Goal: Information Seeking & Learning: Check status

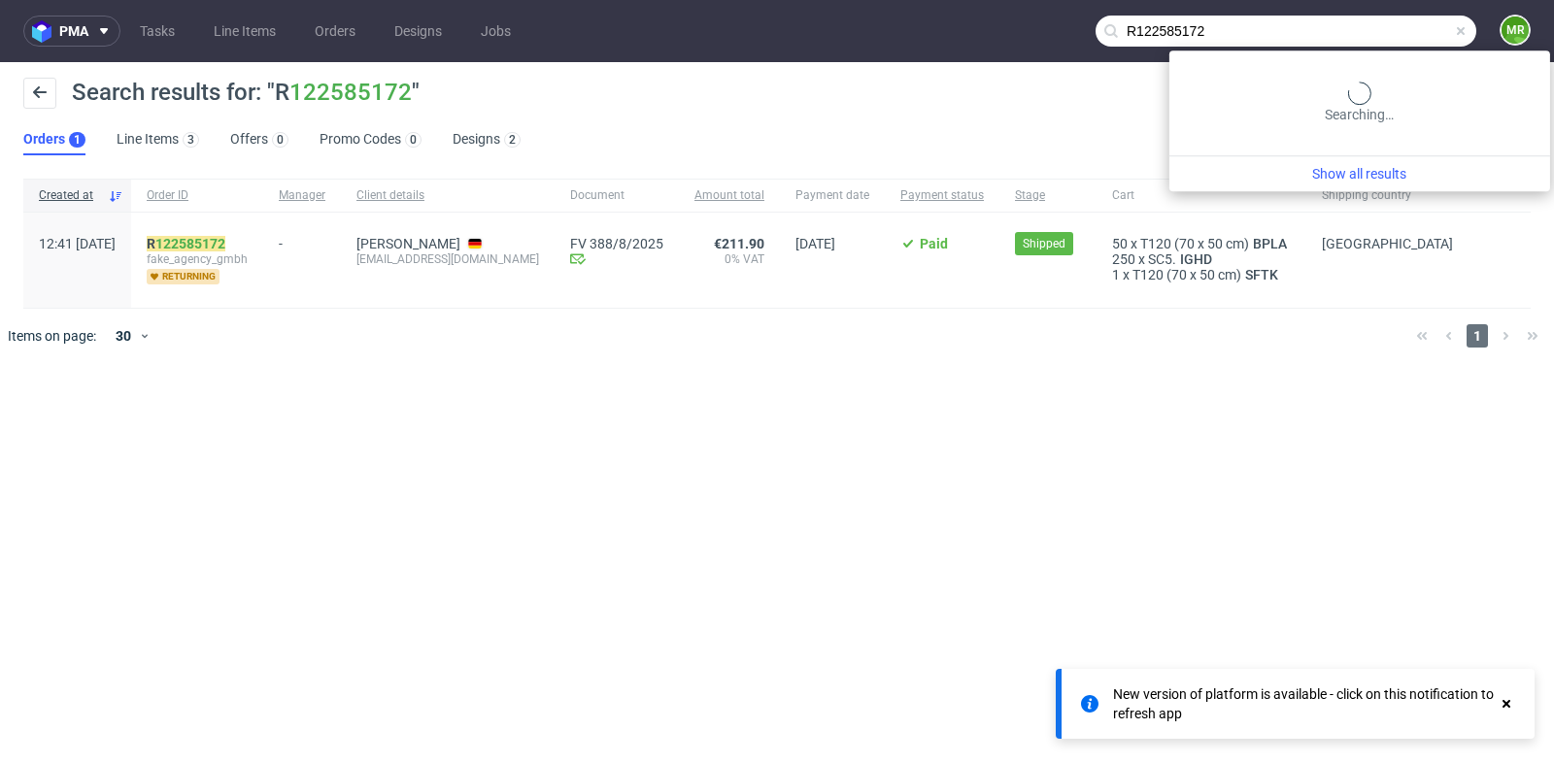
click at [1415, 26] on input "R122585172" at bounding box center [1285, 31] width 381 height 31
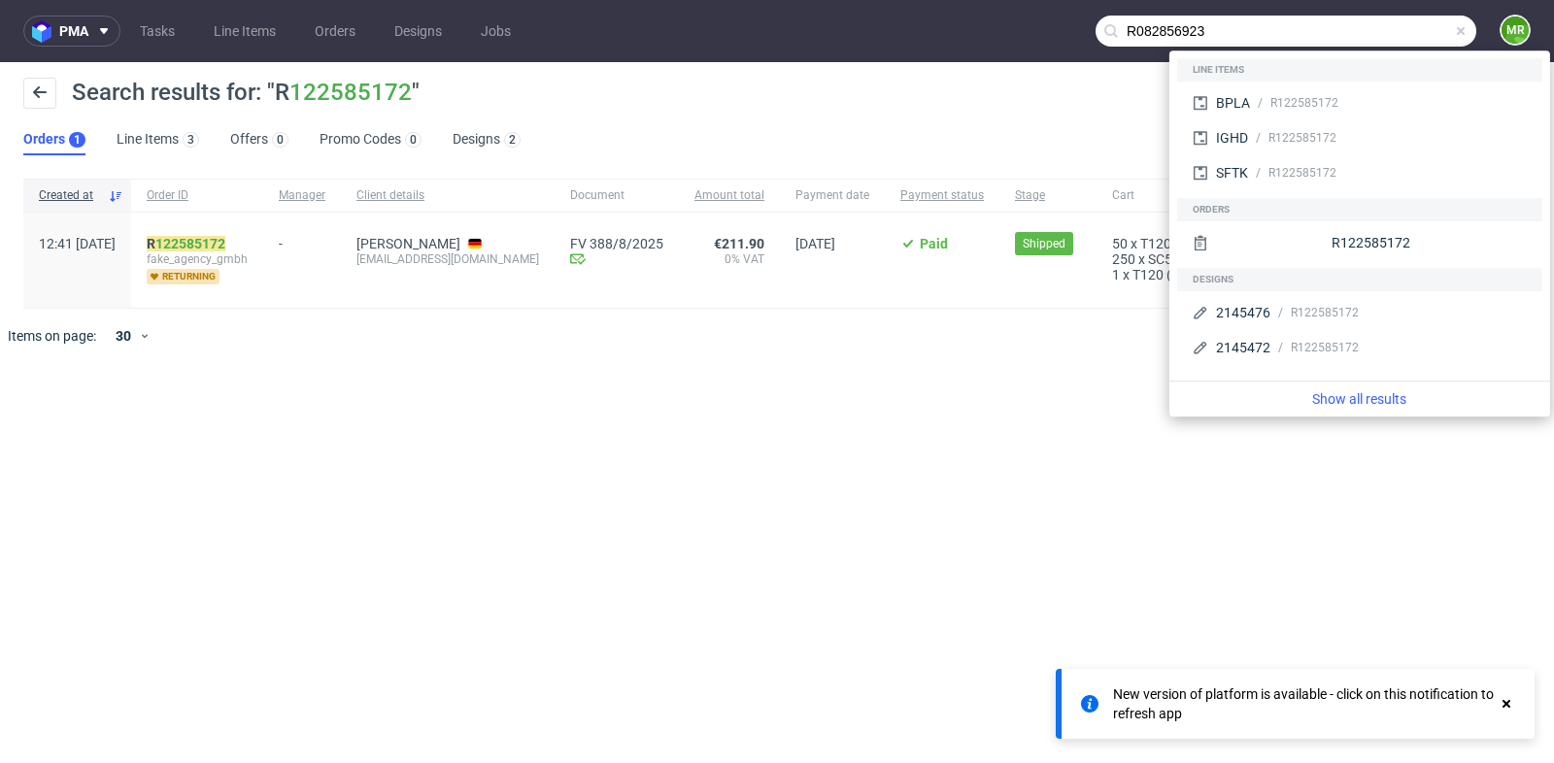
type input "R082856923"
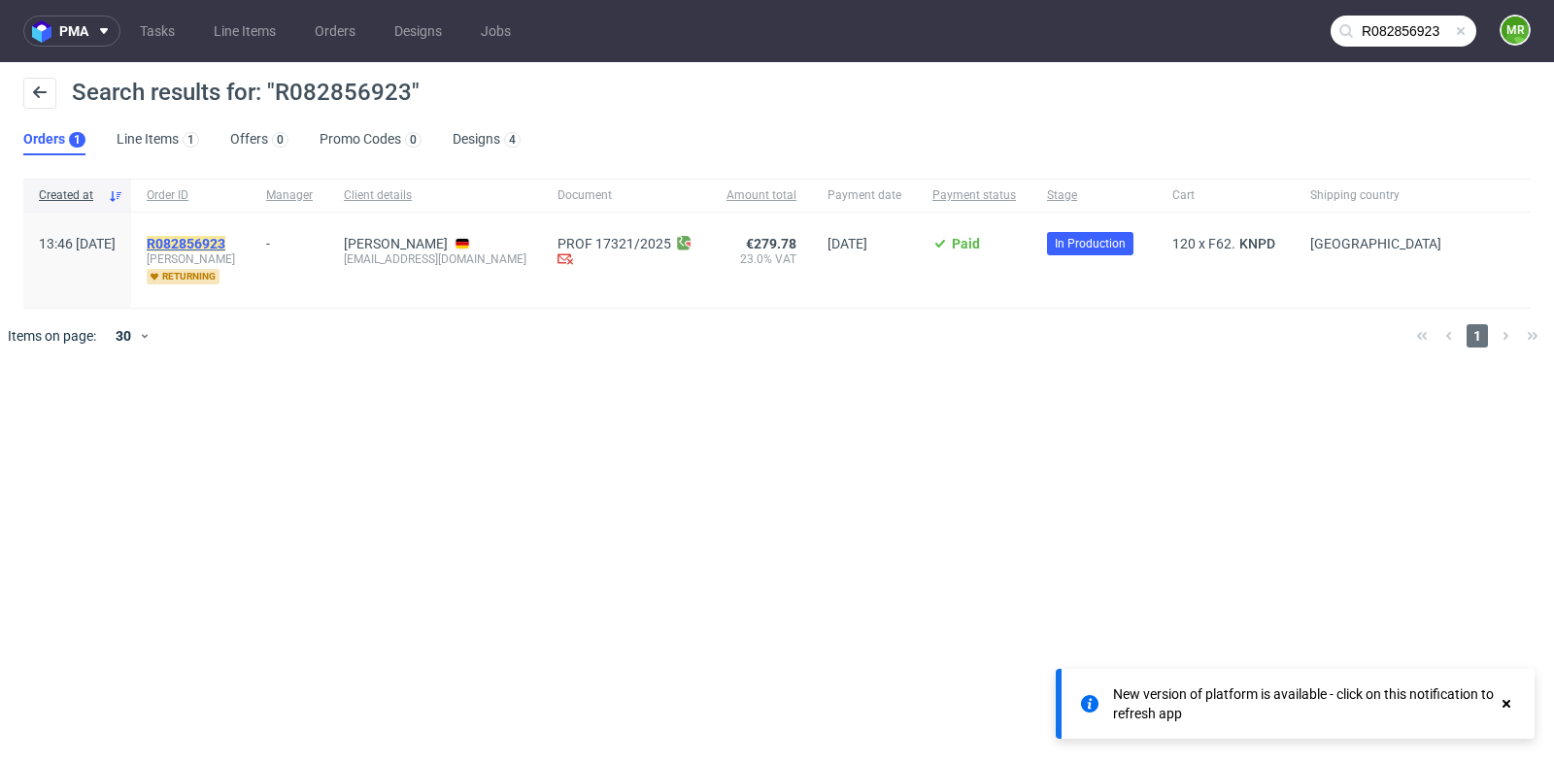
click at [225, 241] on mark "R082856923" at bounding box center [186, 244] width 79 height 16
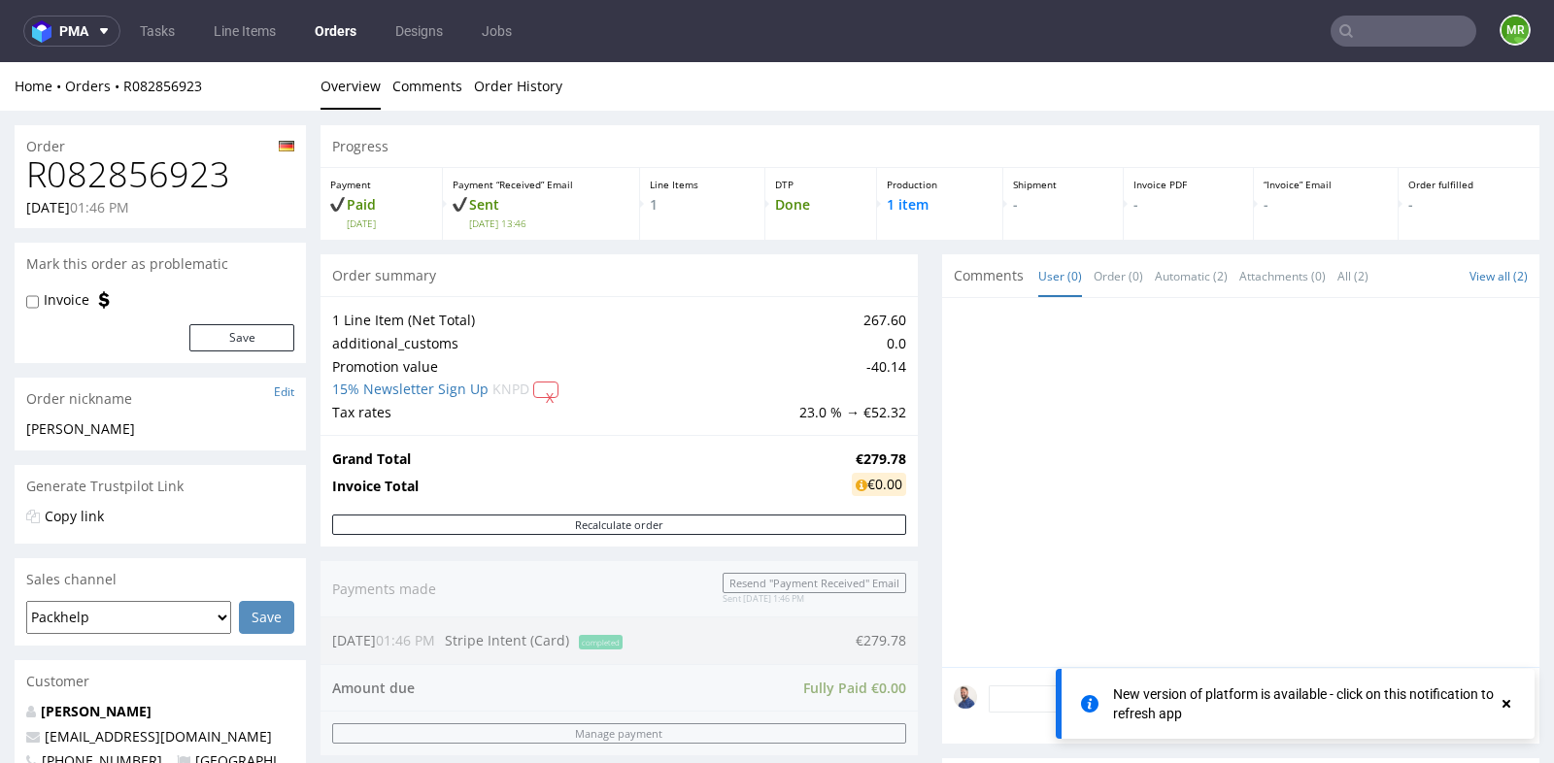
click at [920, 358] on div "Progress Payment Paid Fri 15 Aug Payment “Received” Email Sent Fri 15 Aug 13:46…" at bounding box center [929, 644] width 1219 height 1039
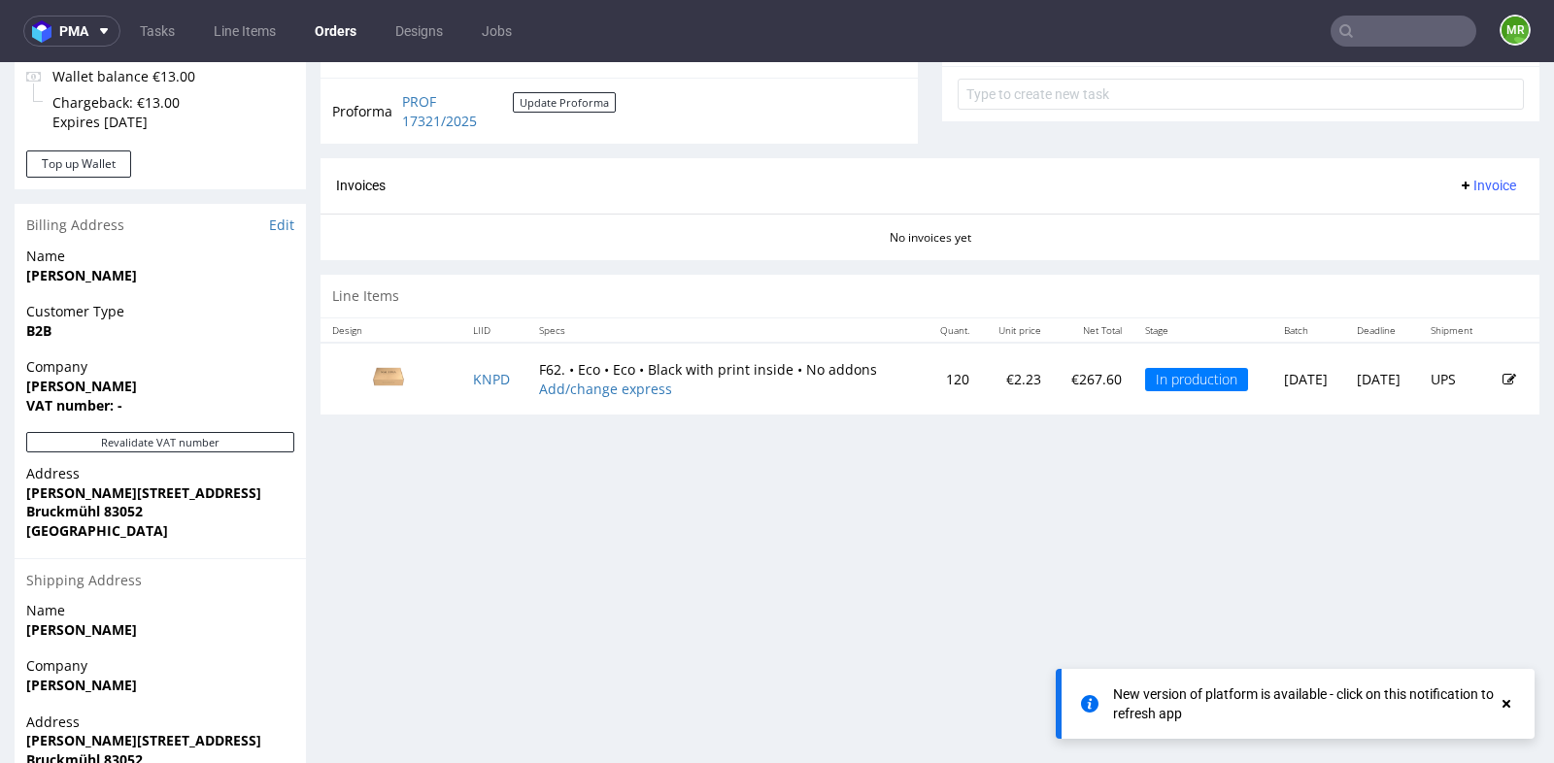
scroll to position [777, 0]
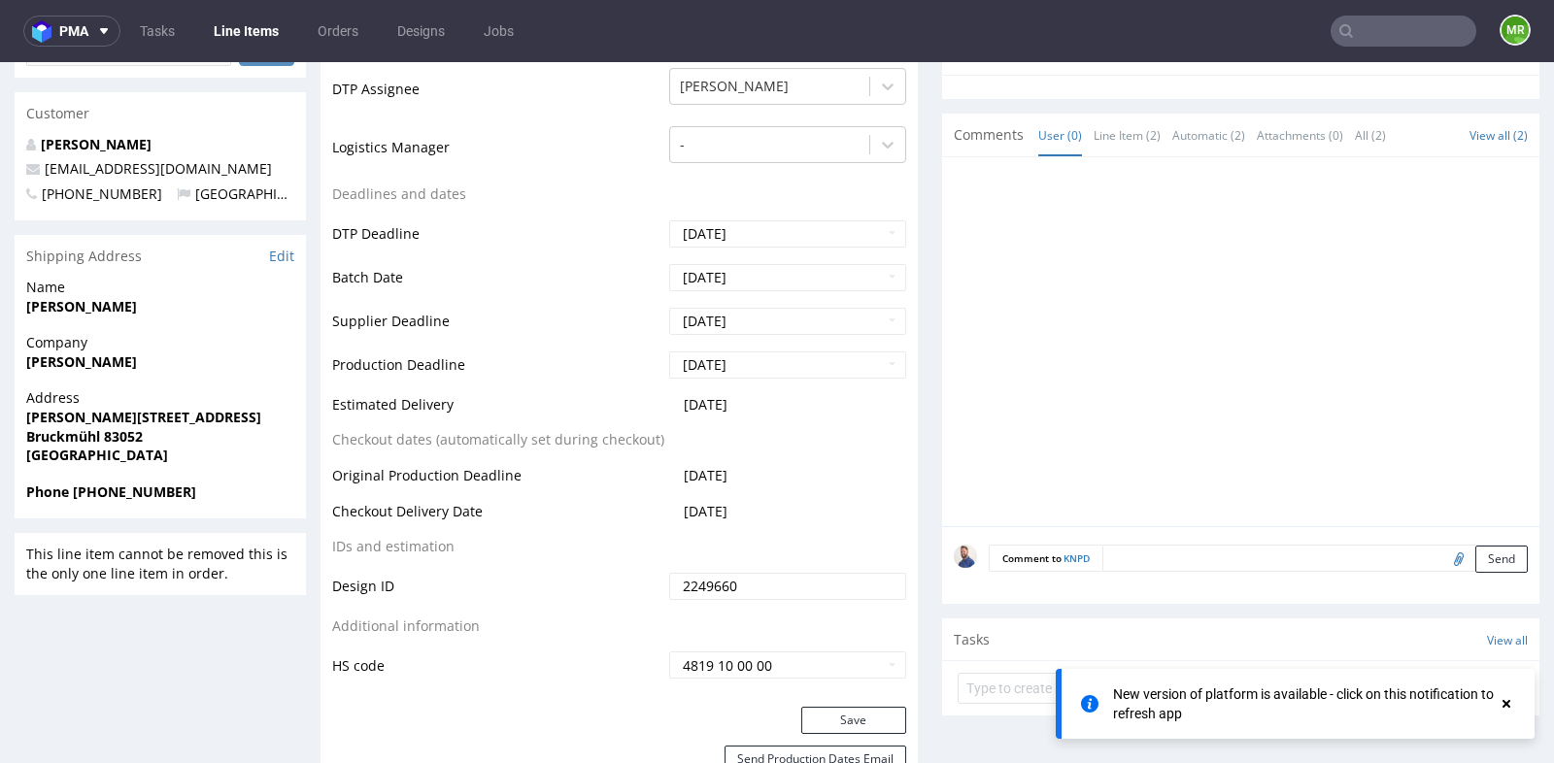
scroll to position [604, 0]
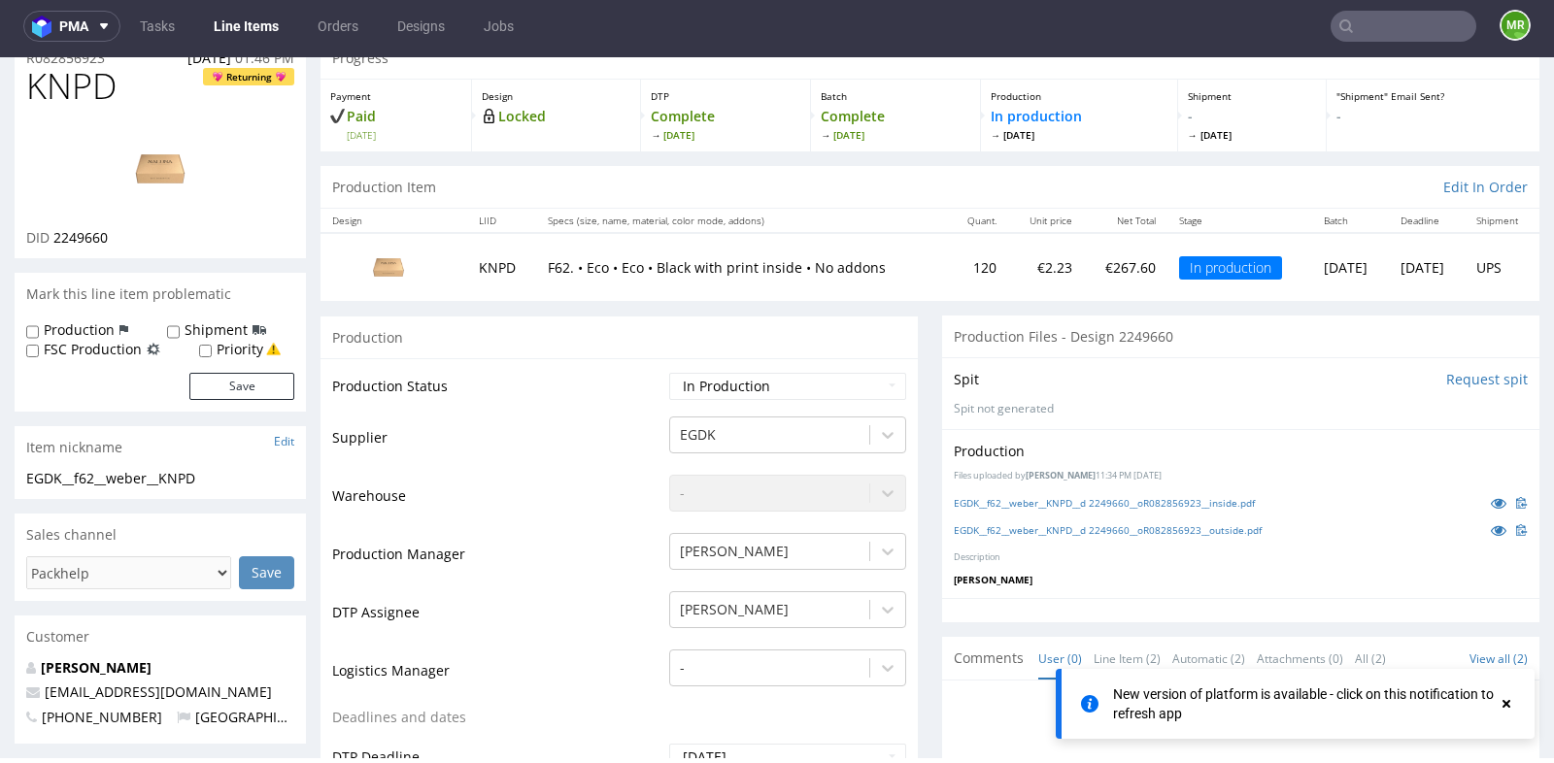
scroll to position [0, 0]
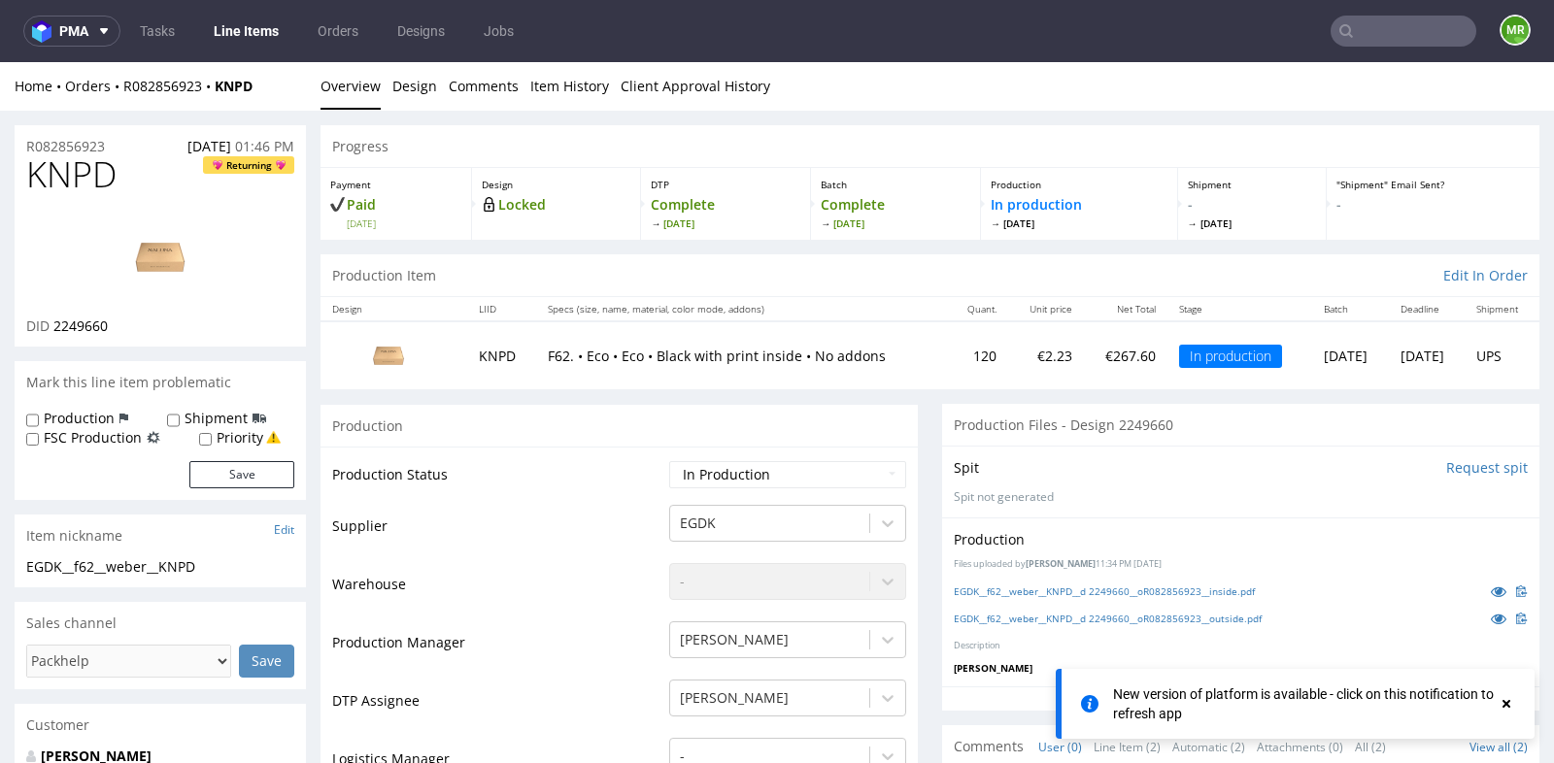
scroll to position [5, 0]
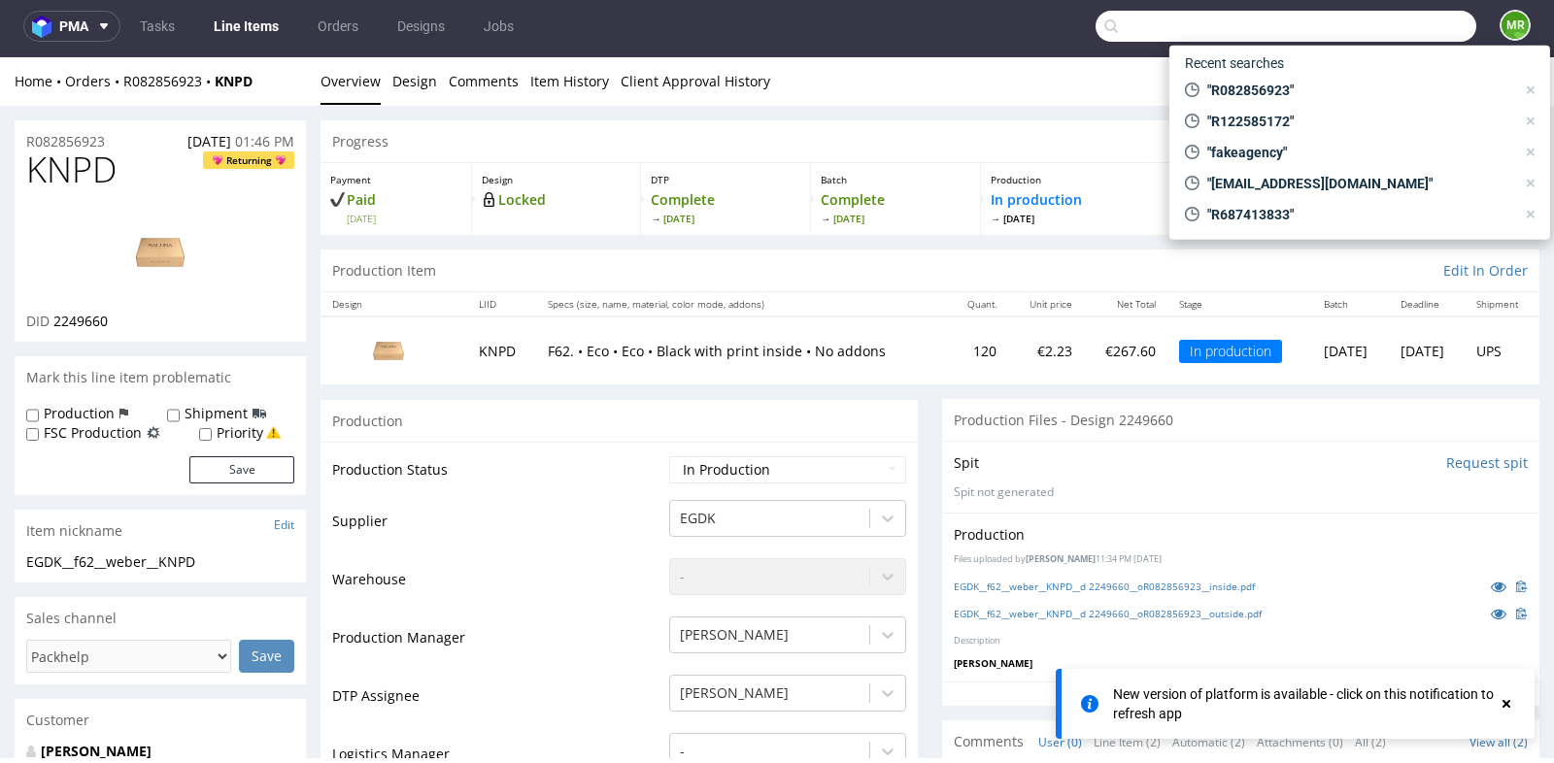
click at [1444, 29] on input "text" at bounding box center [1285, 26] width 381 height 31
paste input "R762019880"
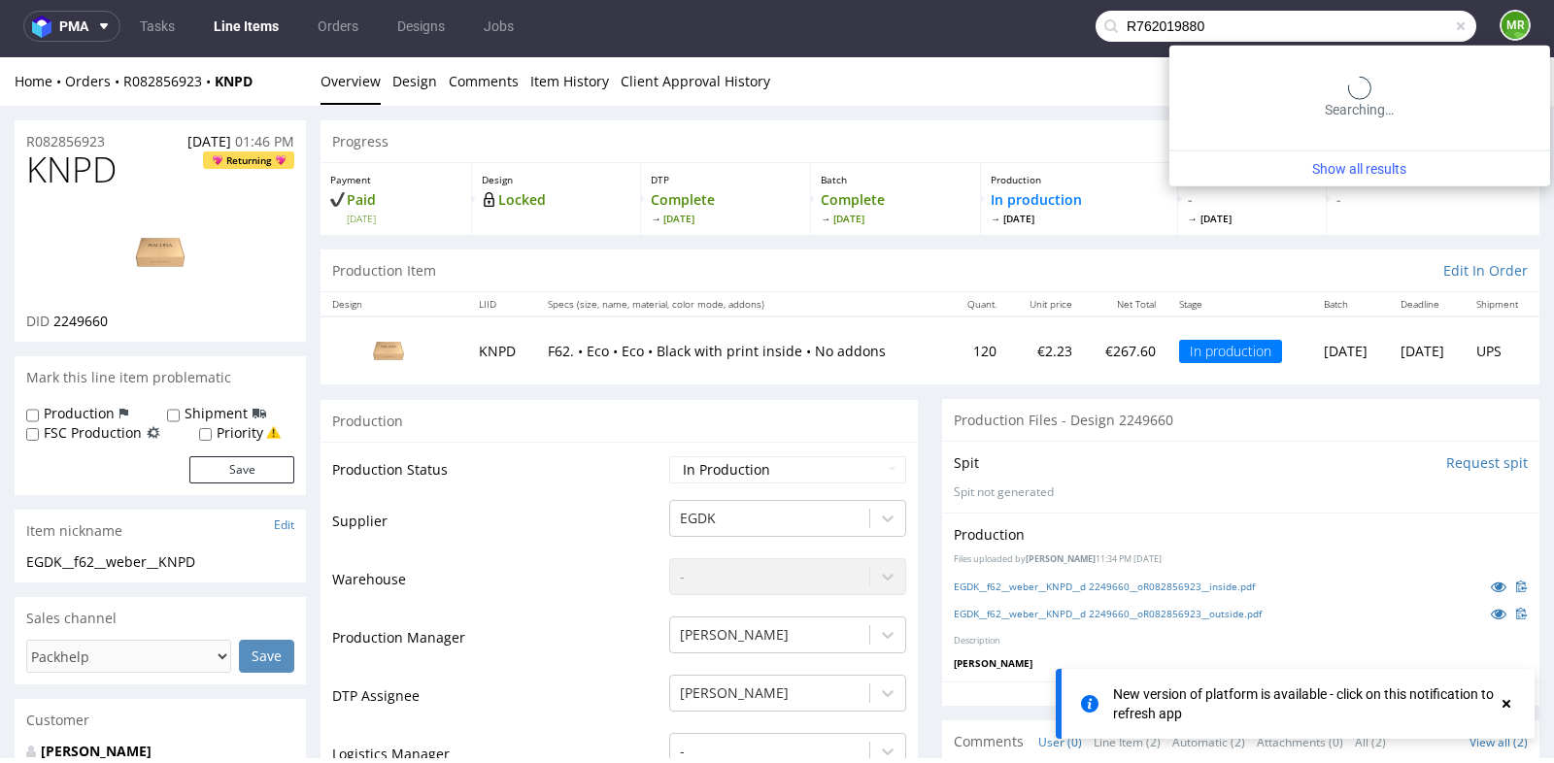
type input "R762019880"
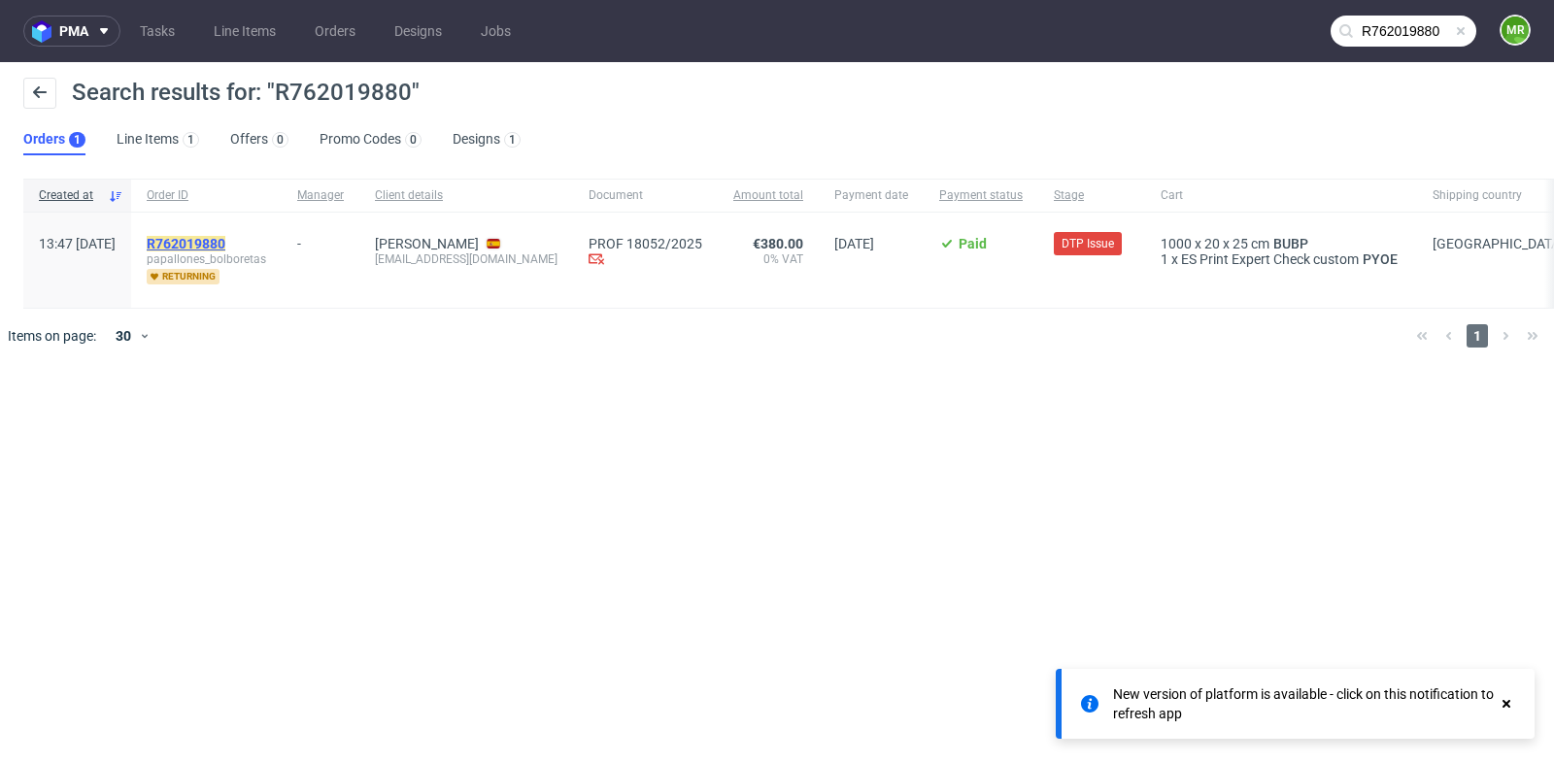
click at [225, 244] on mark "R762019880" at bounding box center [186, 244] width 79 height 16
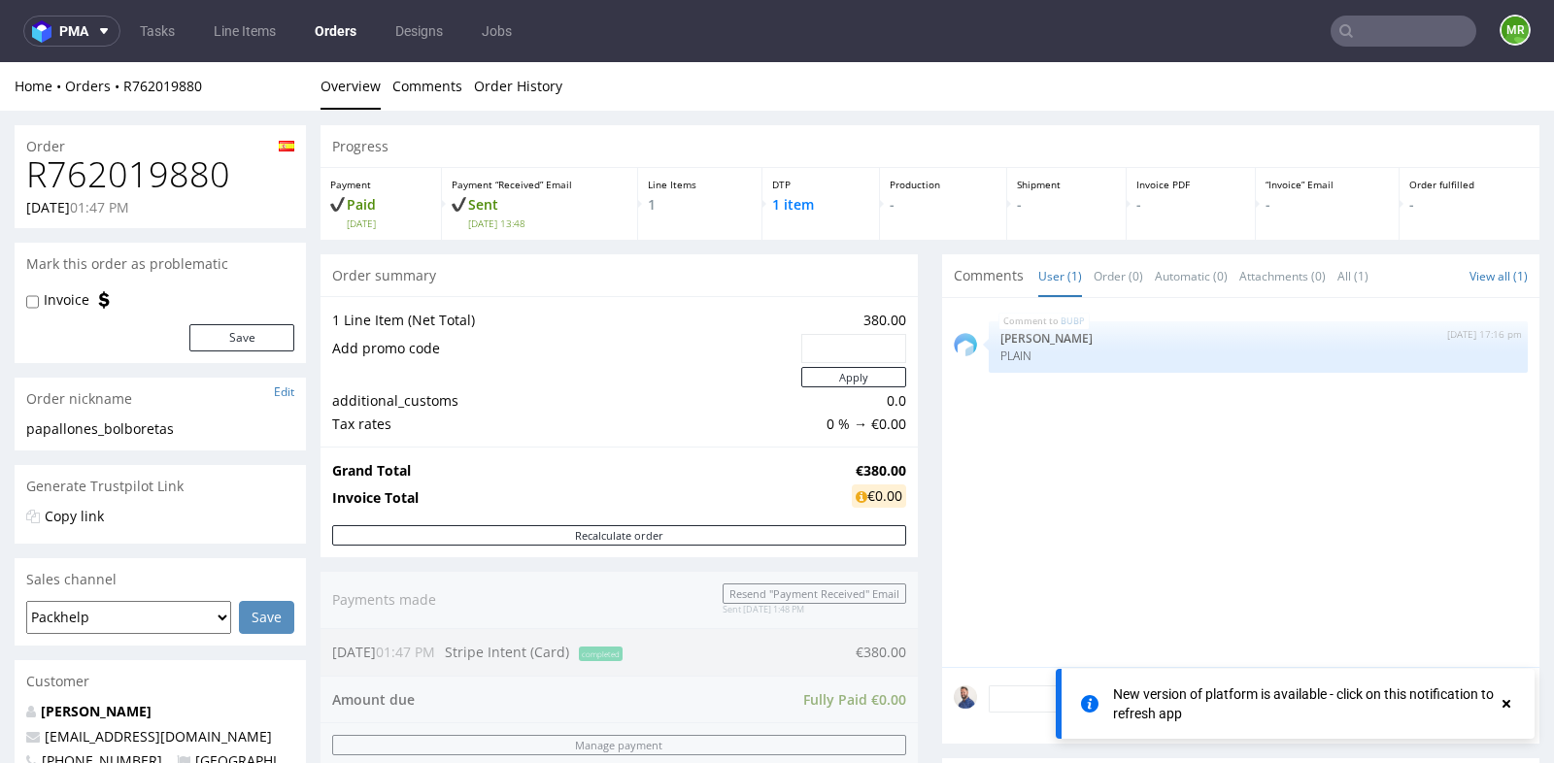
click at [908, 462] on div "Grand Total €380.00 Invoice Total €0.00" at bounding box center [618, 486] width 597 height 79
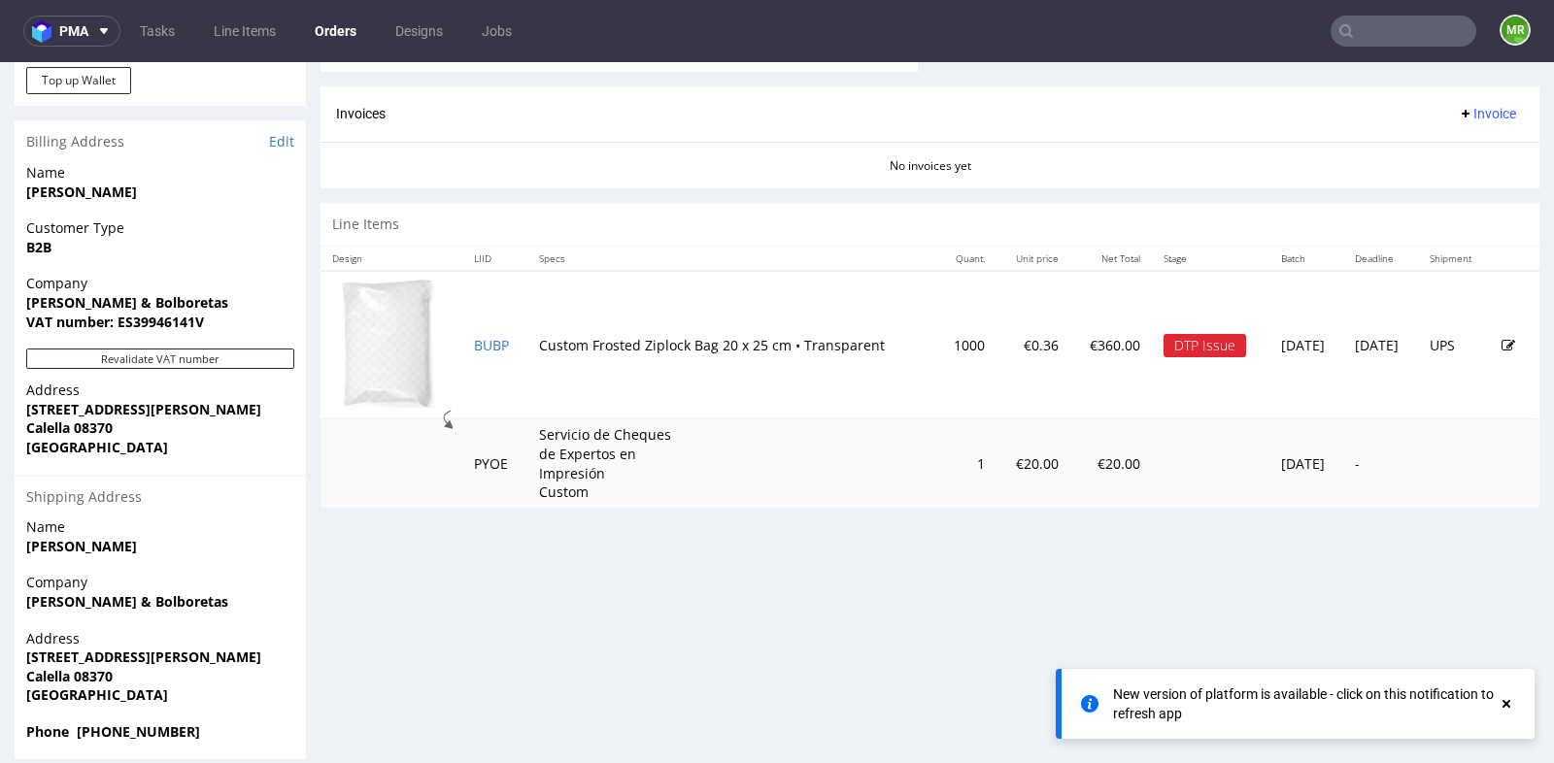
scroll to position [819, 0]
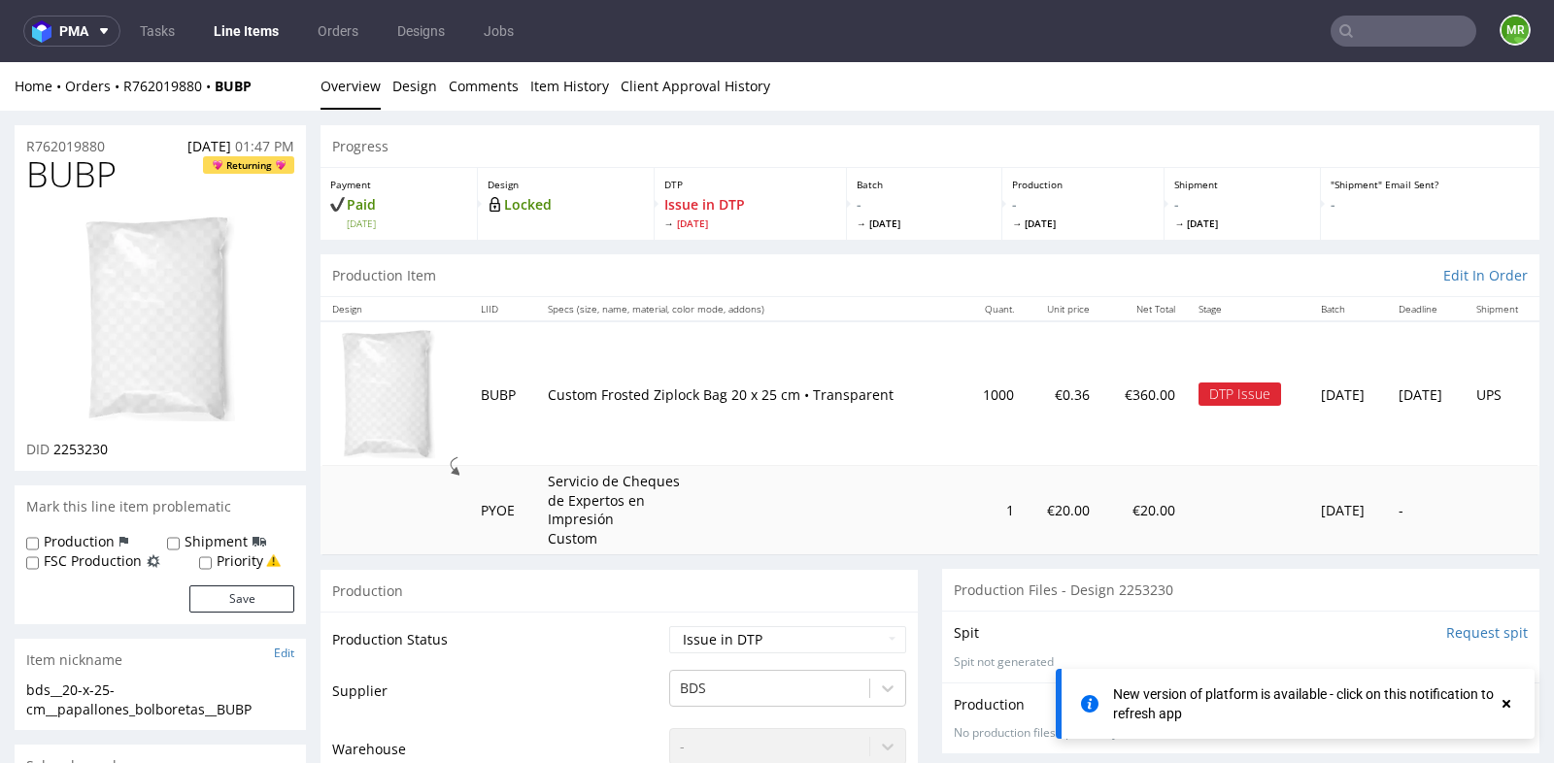
click at [962, 546] on td "1" at bounding box center [993, 509] width 63 height 87
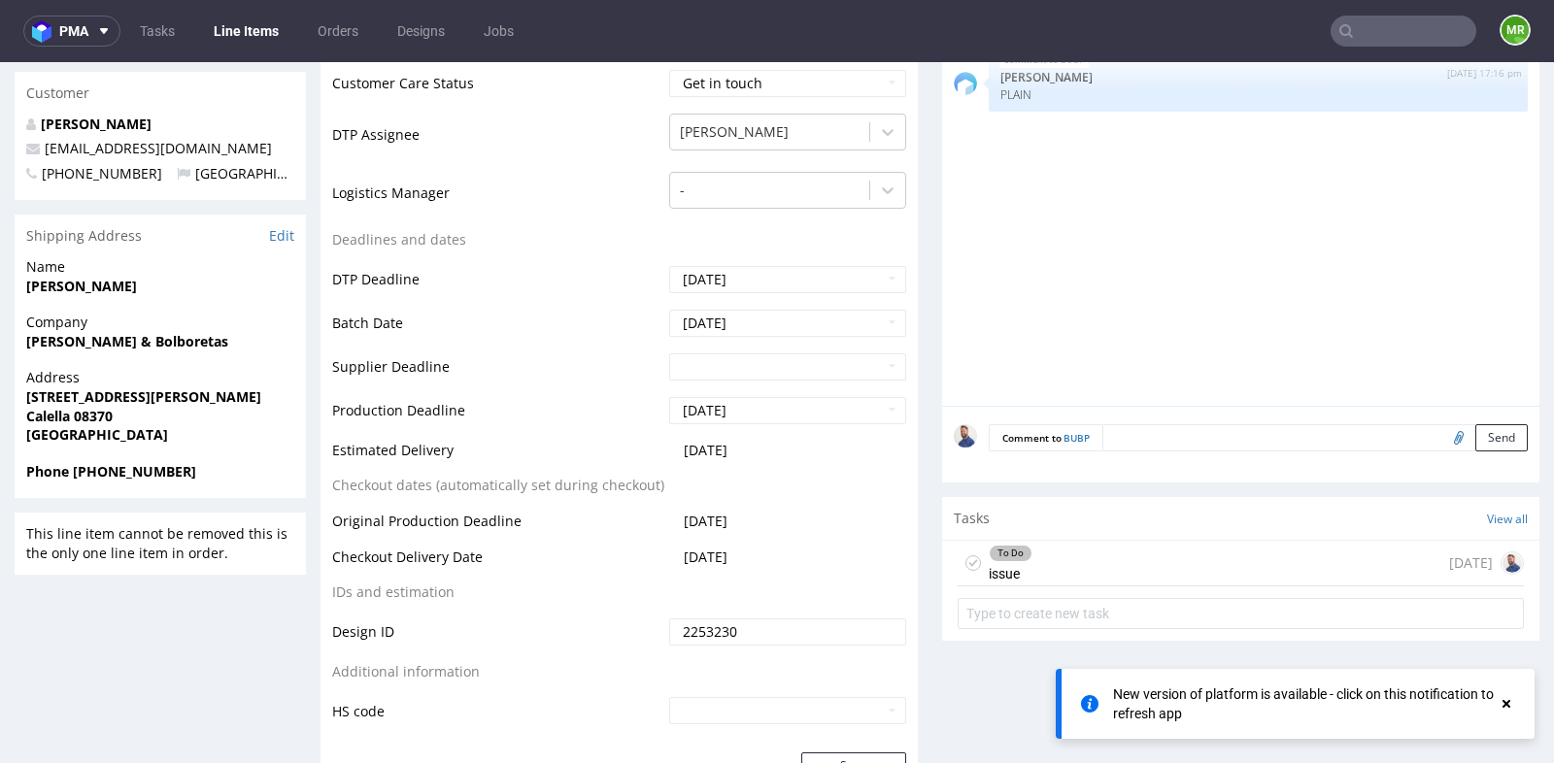
scroll to position [777, 0]
click at [1098, 562] on div "To Do issue [DATE]" at bounding box center [1240, 562] width 566 height 46
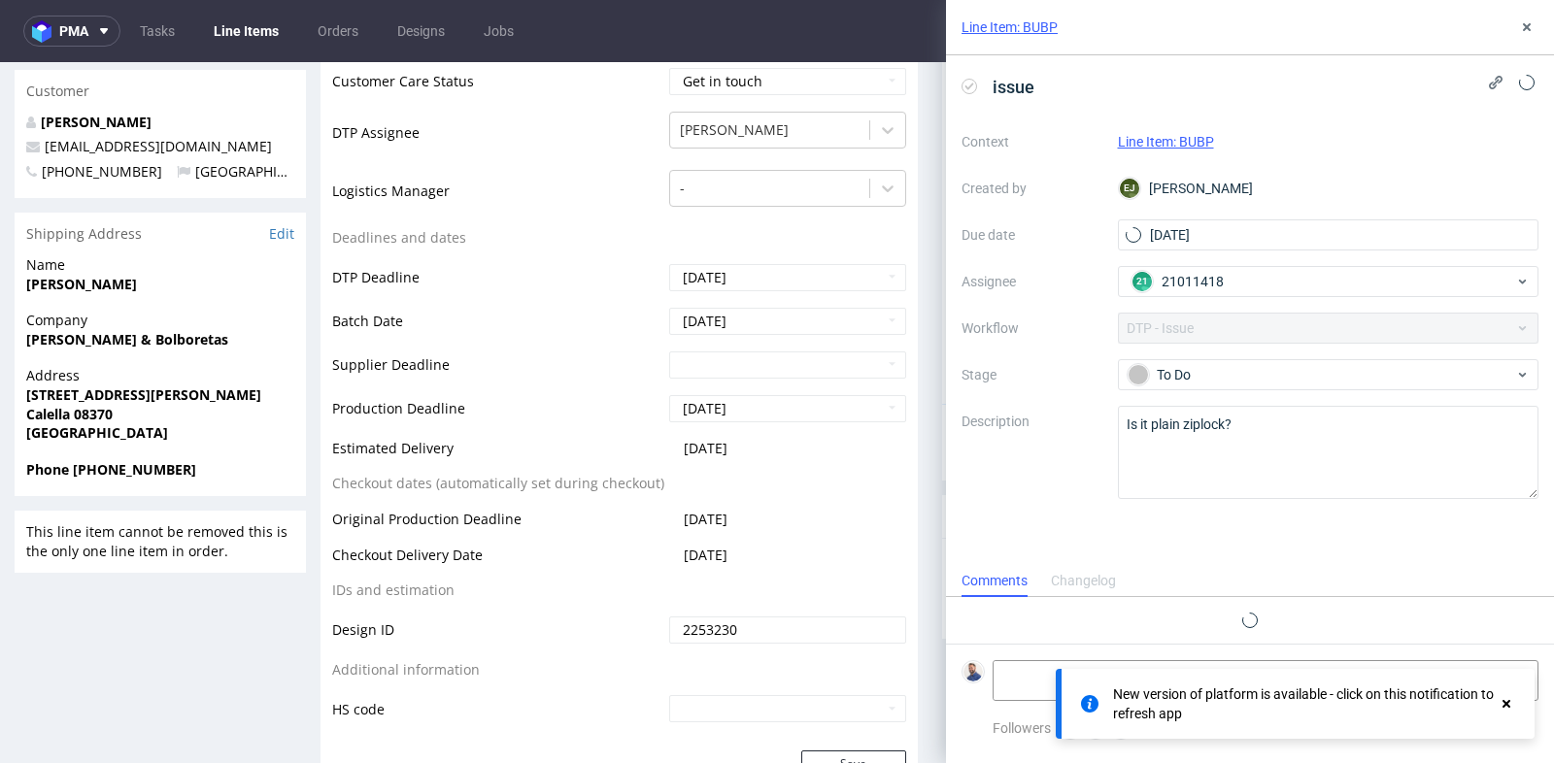
scroll to position [40, 0]
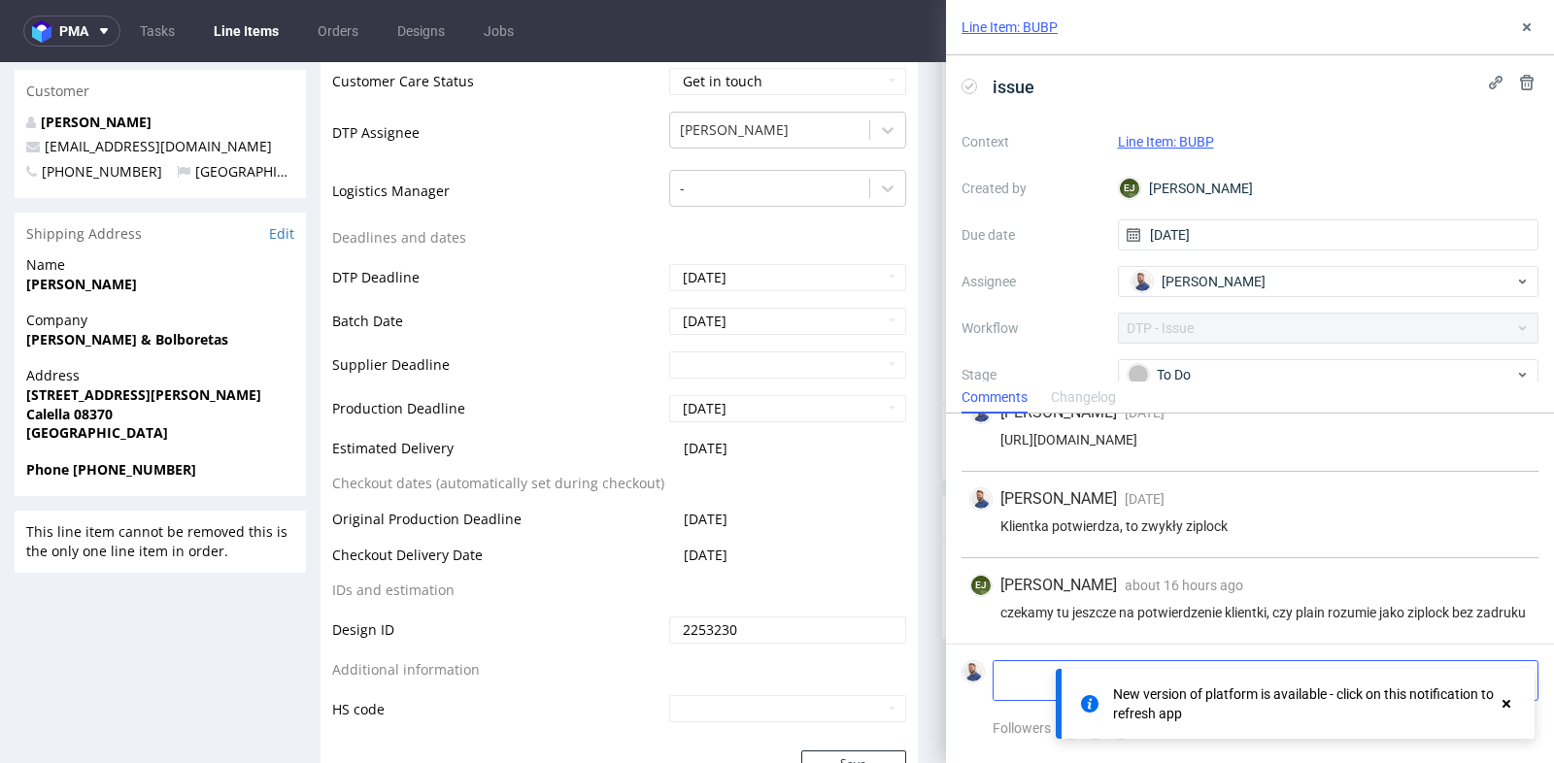
click at [1038, 678] on textarea at bounding box center [1192, 680] width 398 height 39
click at [1505, 704] on use at bounding box center [1506, 704] width 8 height 8
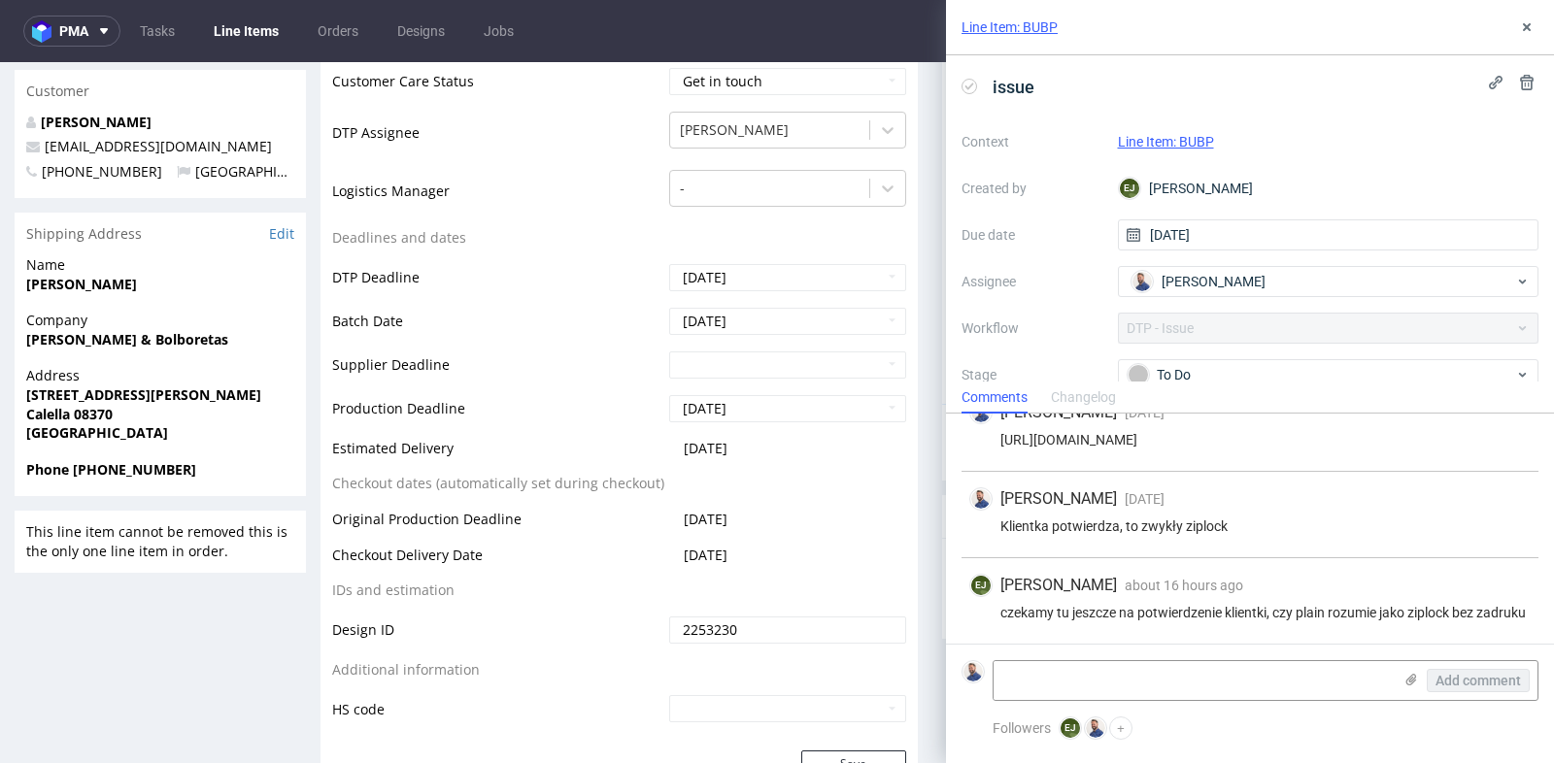
click at [1334, 658] on form "Add comment" at bounding box center [1250, 680] width 608 height 73
click at [1321, 670] on textarea at bounding box center [1192, 680] width 398 height 39
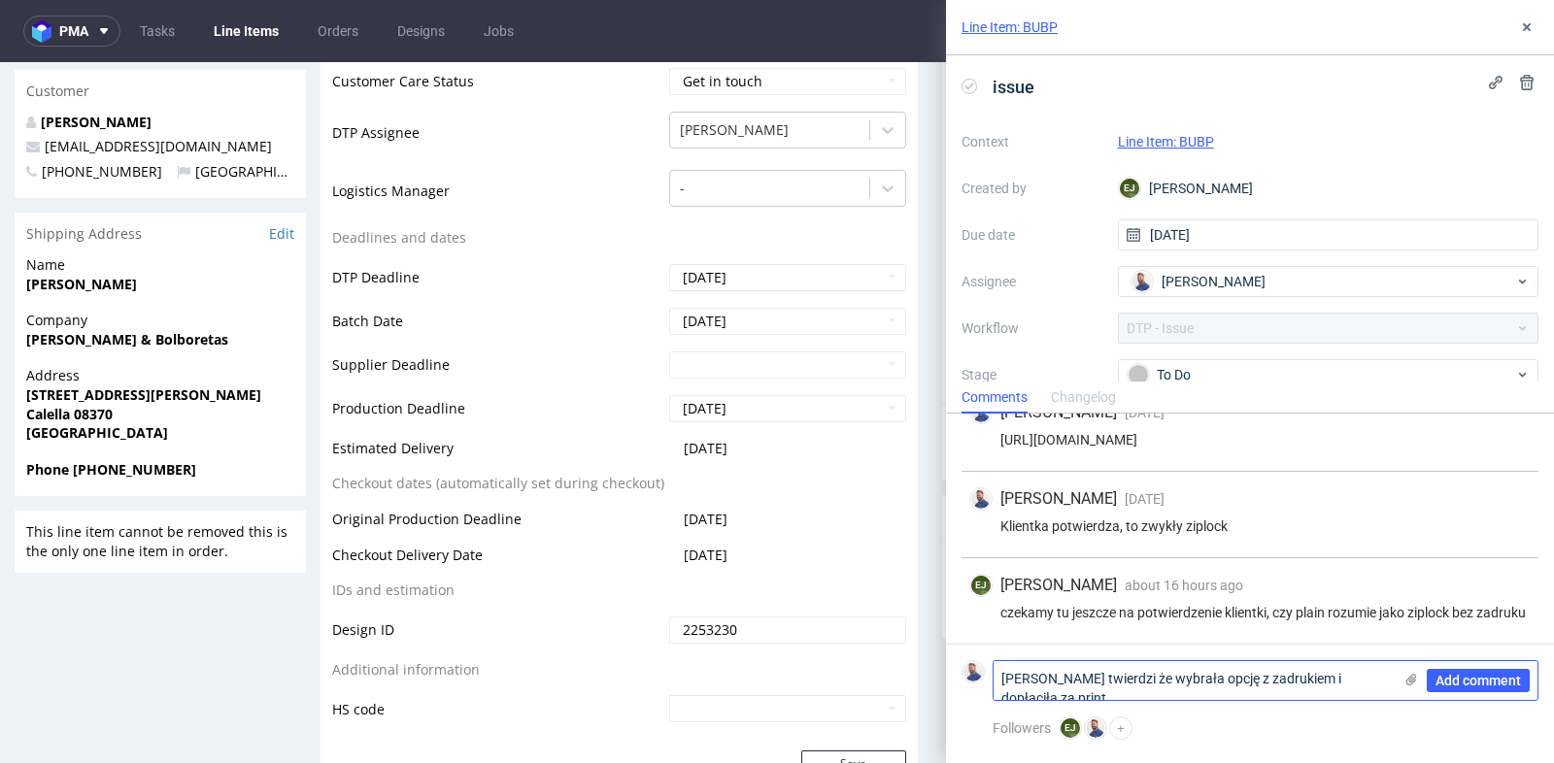
scroll to position [0, 0]
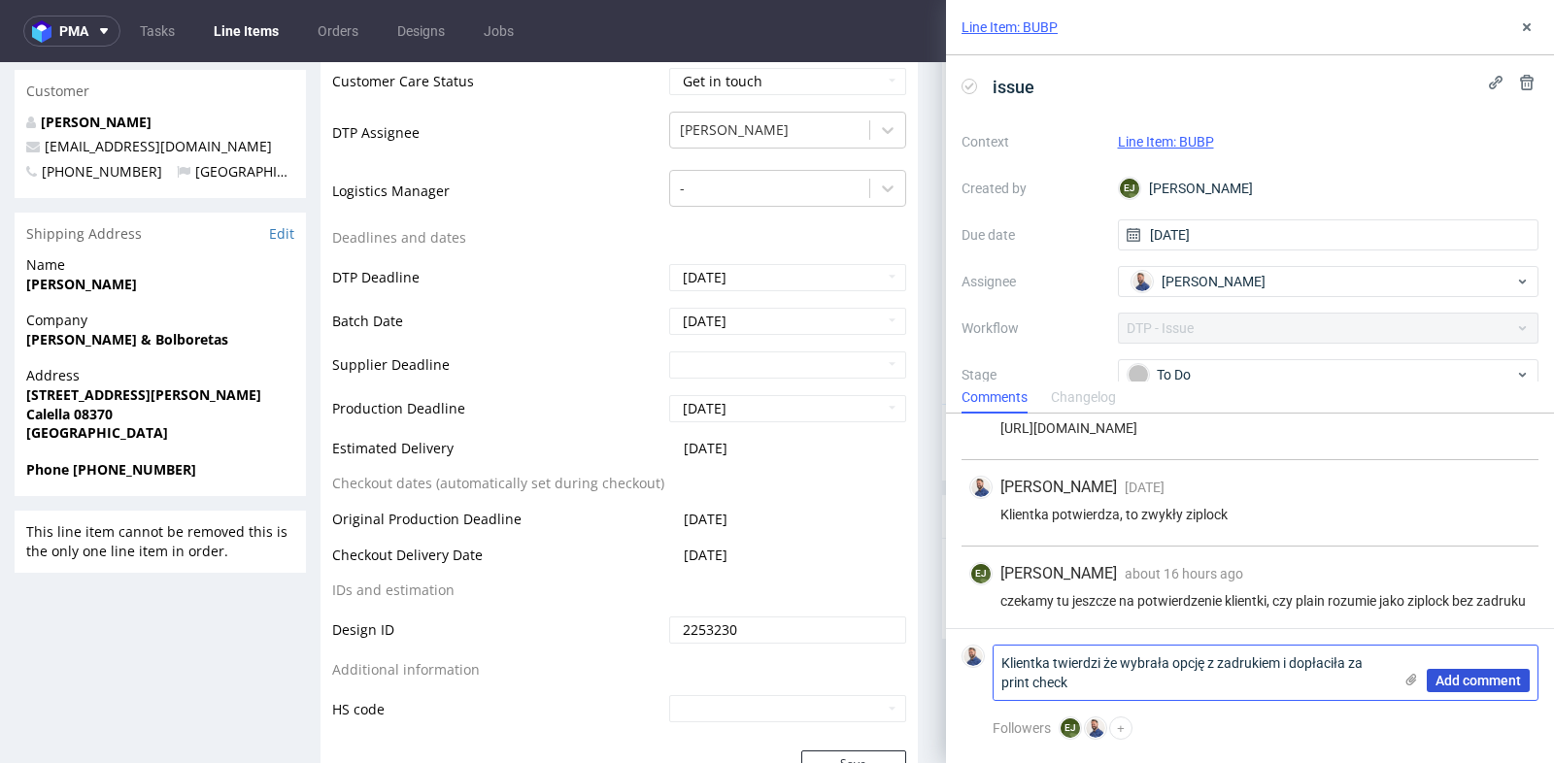
type textarea "Klientka twierdzi że wybrała opcję z zadrukiem i dopłaciła za print check"
click at [1480, 679] on span "Add comment" at bounding box center [1477, 681] width 85 height 14
